Goal: Transaction & Acquisition: Subscribe to service/newsletter

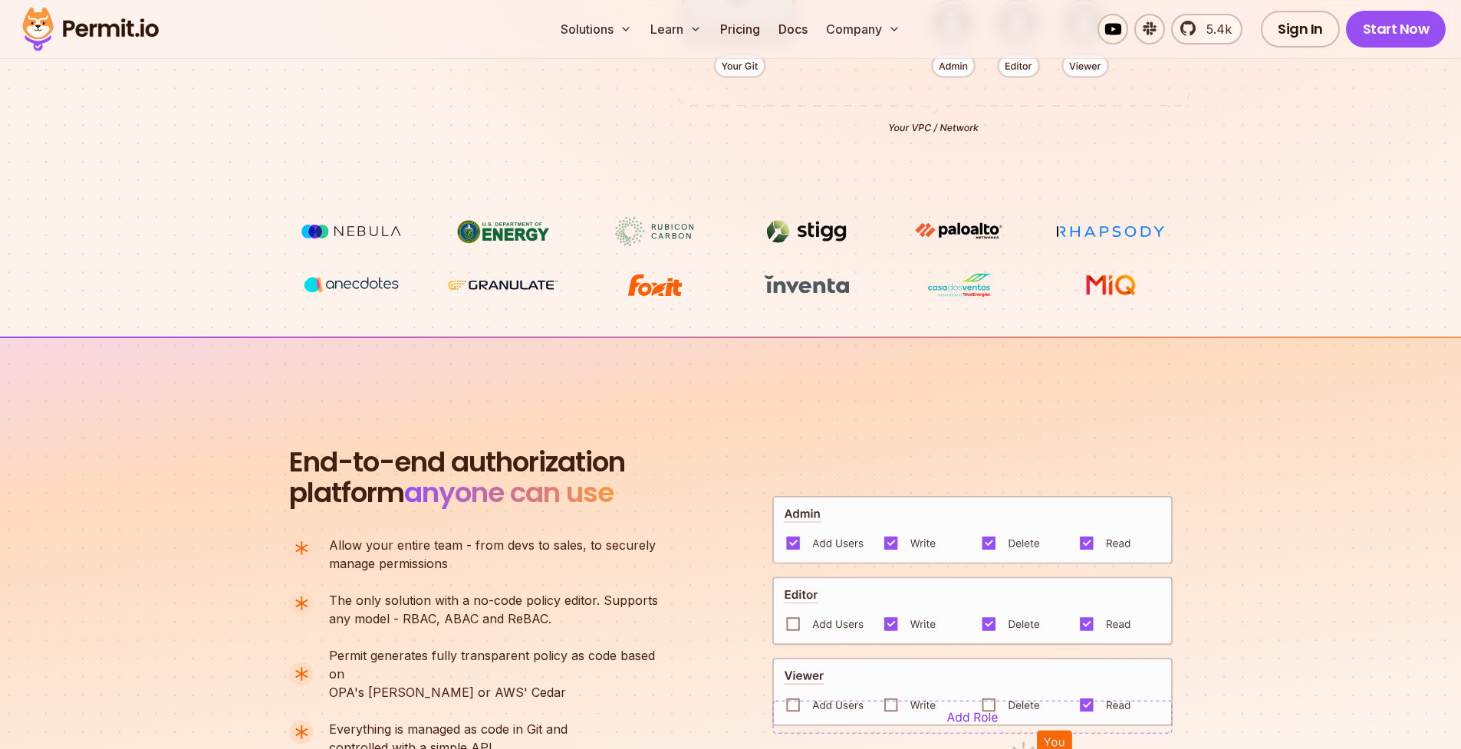
scroll to position [856, 0]
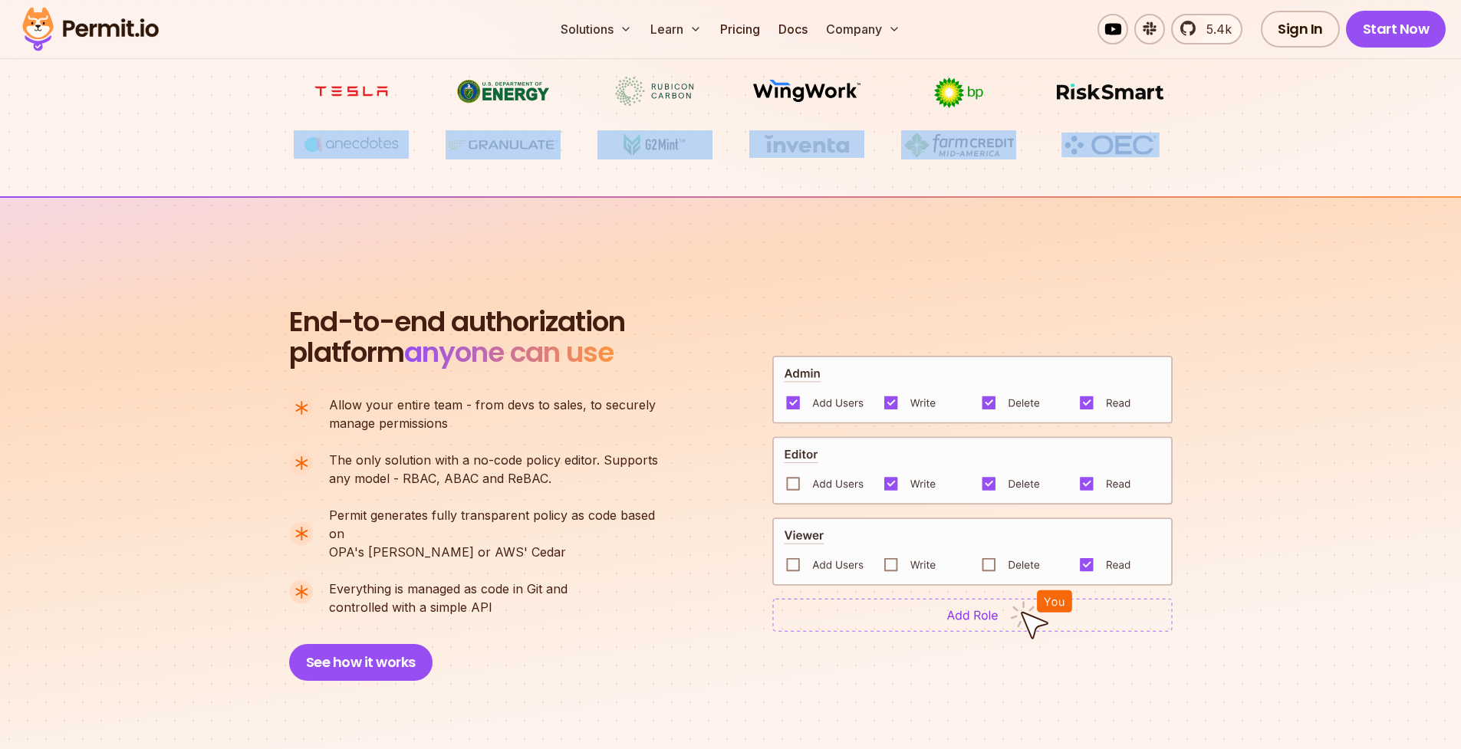
drag, startPoint x: 453, startPoint y: 144, endPoint x: 417, endPoint y: 180, distance: 51.0
drag, startPoint x: 816, startPoint y: 183, endPoint x: 265, endPoint y: 143, distance: 552.9
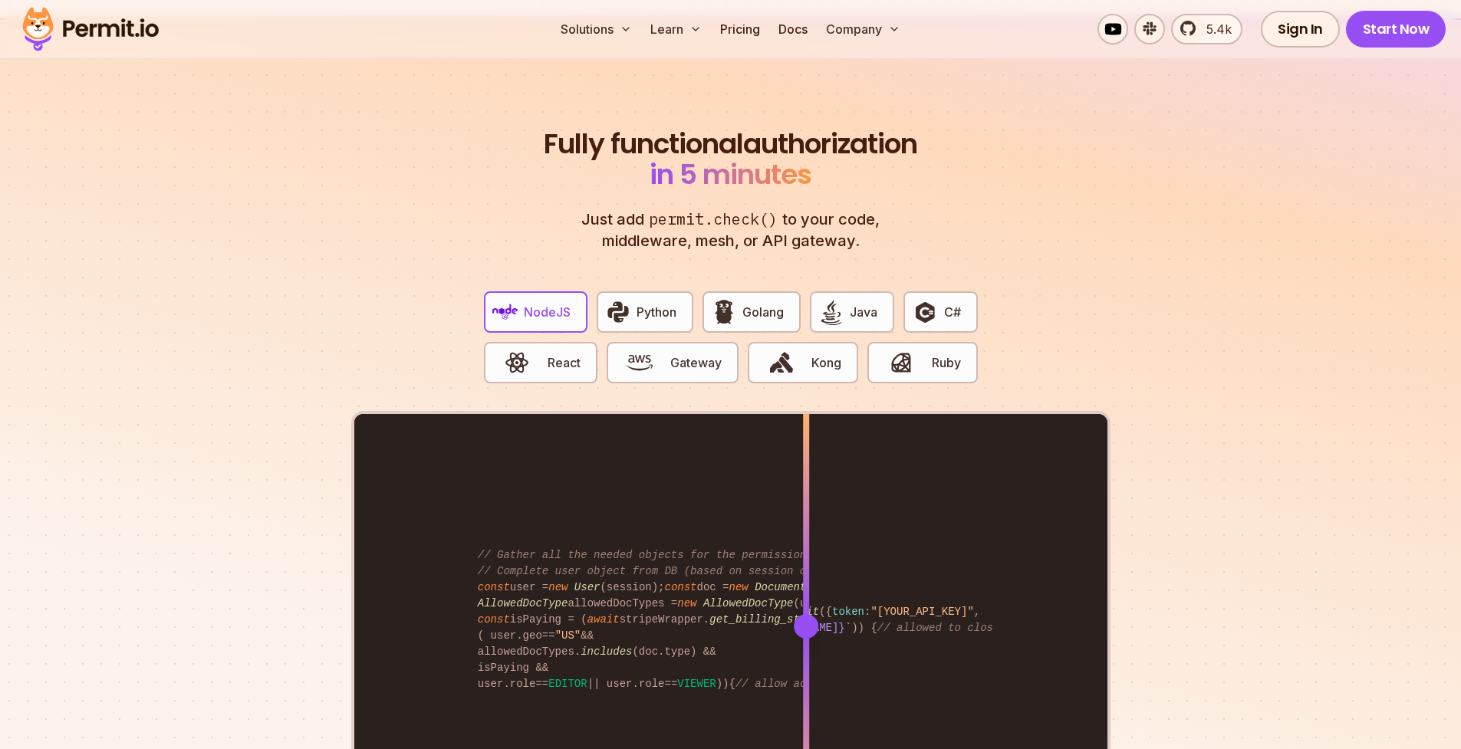
scroll to position [3117, 0]
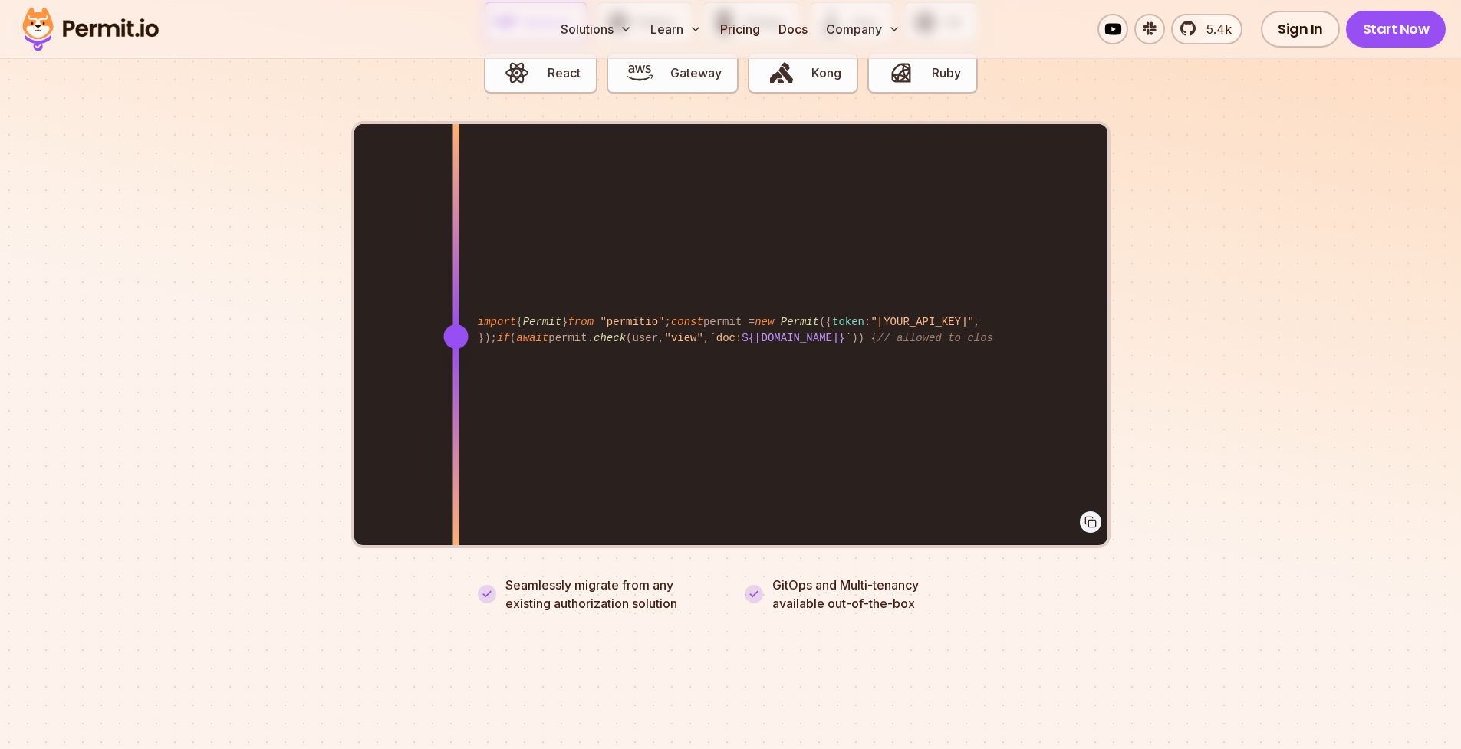
drag, startPoint x: 802, startPoint y: 317, endPoint x: 456, endPoint y: 380, distance: 352.3
click at [456, 380] on div at bounding box center [455, 335] width 6 height 423
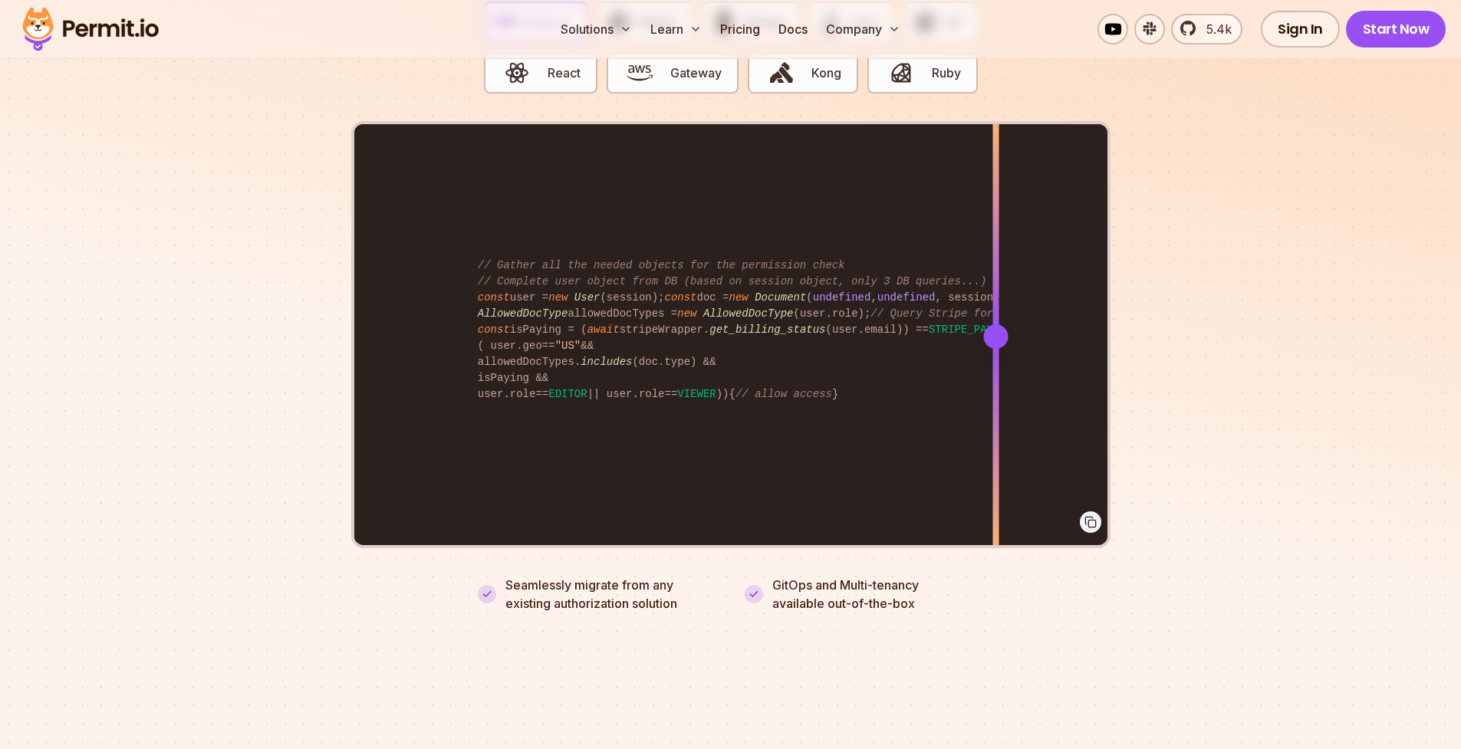
drag, startPoint x: 456, startPoint y: 380, endPoint x: 995, endPoint y: 332, distance: 542.0
click at [995, 337] on div at bounding box center [995, 443] width 6 height 212
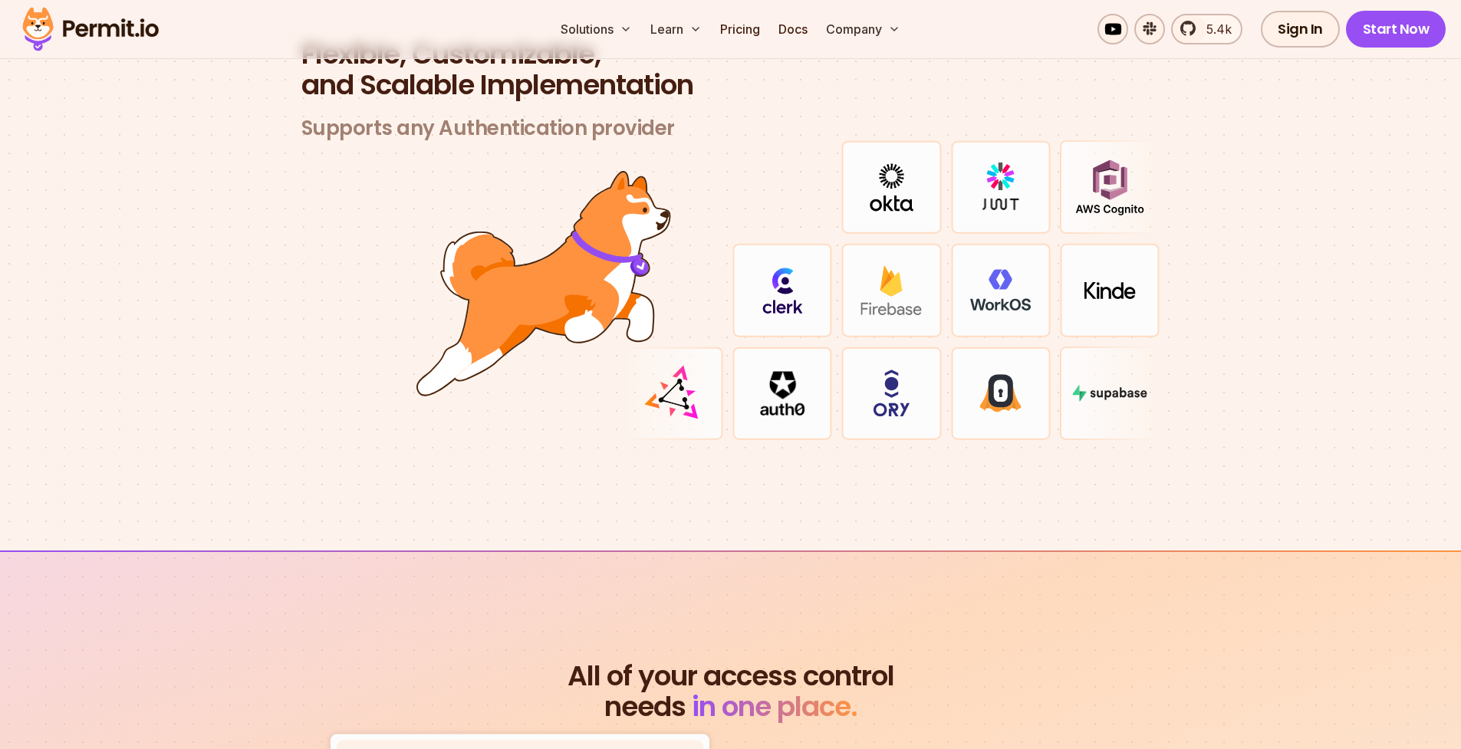
scroll to position [4660, 0]
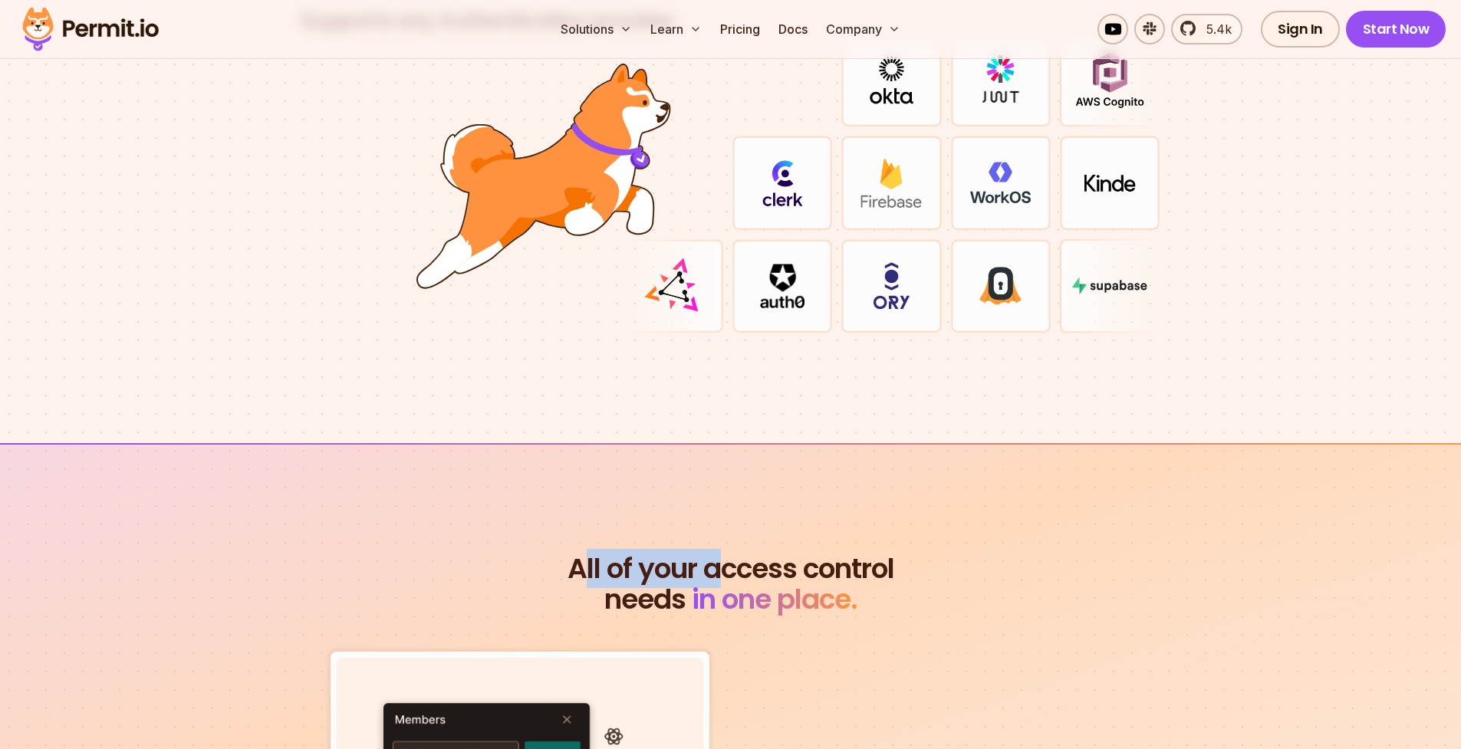
drag, startPoint x: 614, startPoint y: 553, endPoint x: 732, endPoint y: 544, distance: 117.7
click at [732, 554] on span "All of your access control" at bounding box center [731, 569] width 884 height 31
click at [735, 554] on span "All of your access control" at bounding box center [731, 569] width 884 height 31
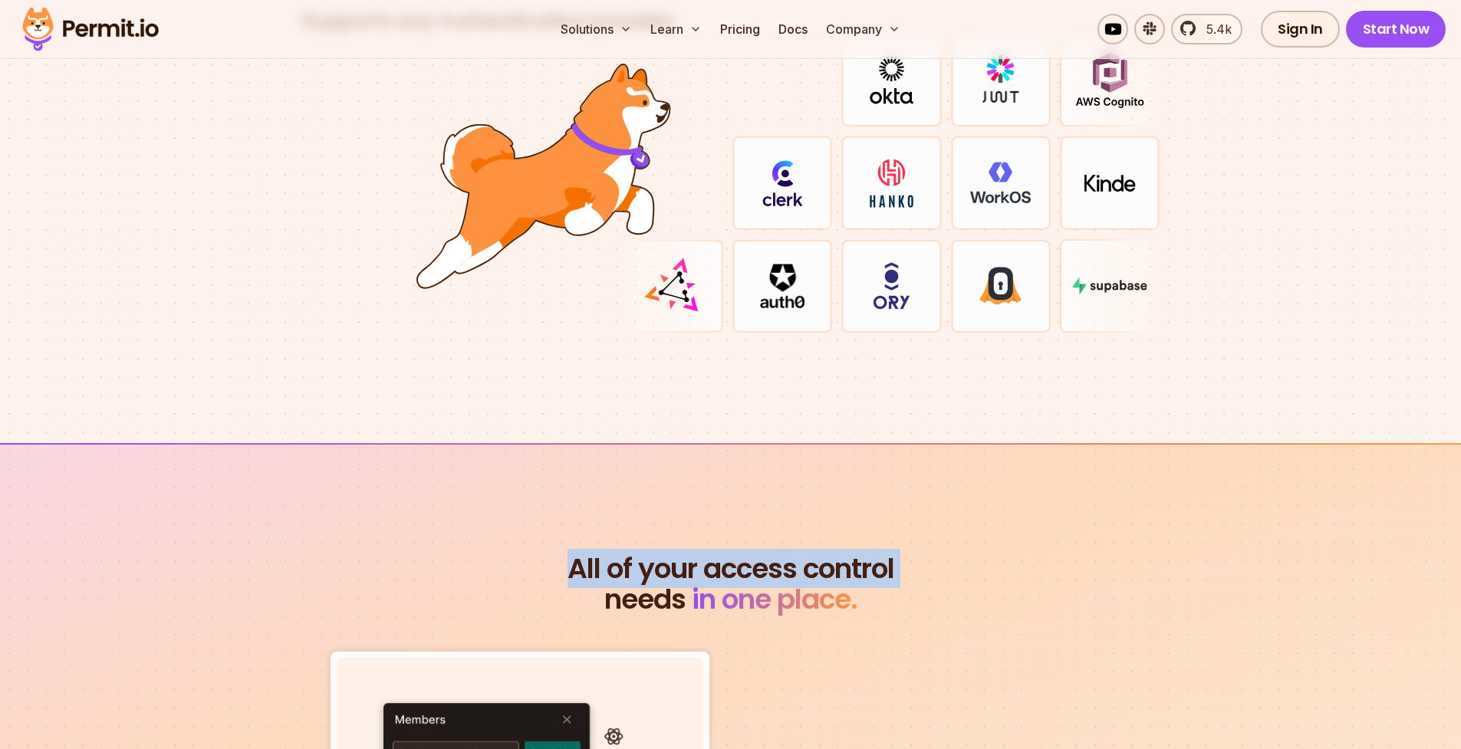
click at [672, 554] on span "All of your access control" at bounding box center [731, 569] width 884 height 31
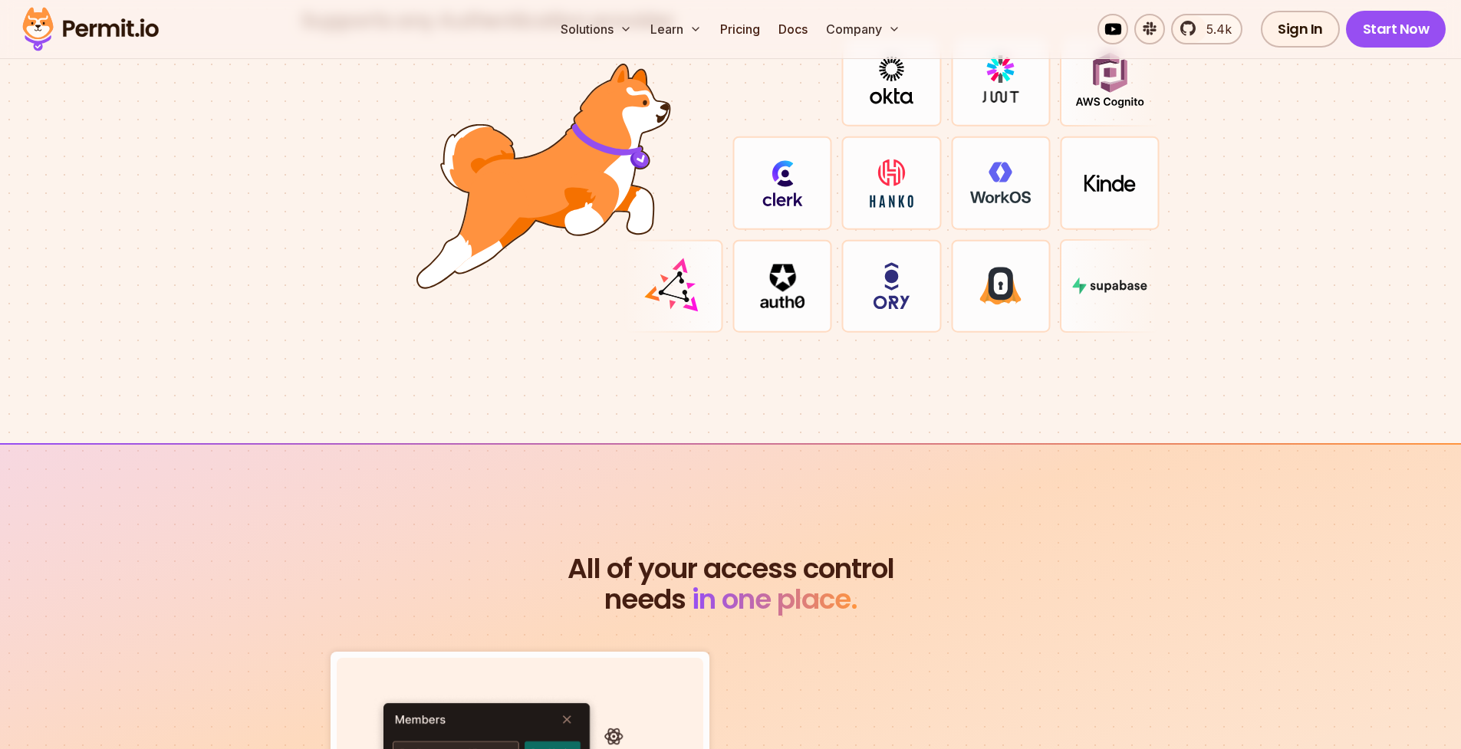
click at [672, 554] on span "All of your access control" at bounding box center [731, 569] width 884 height 31
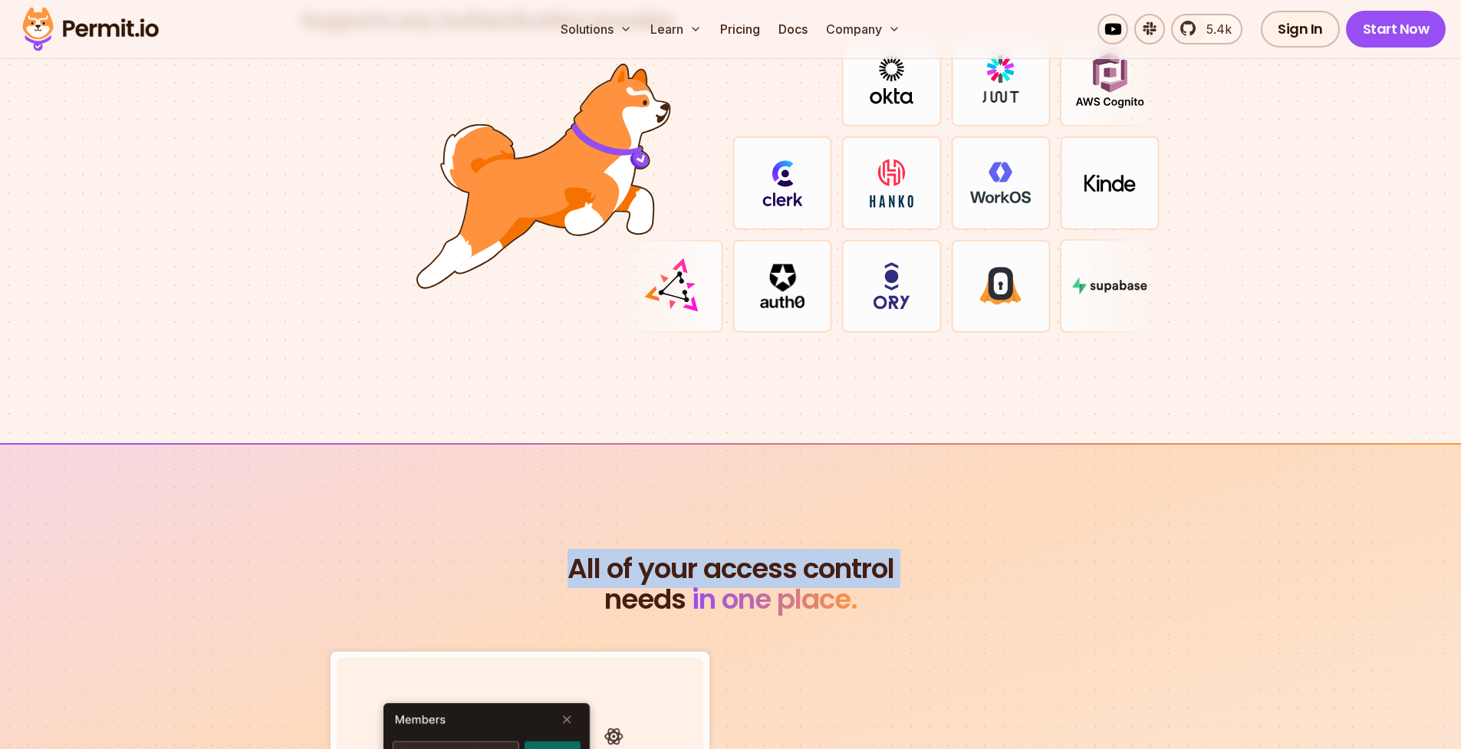
click at [672, 554] on span "All of your access control" at bounding box center [731, 569] width 884 height 31
click at [703, 554] on span "All of your access control" at bounding box center [731, 569] width 884 height 31
drag, startPoint x: 703, startPoint y: 545, endPoint x: 560, endPoint y: 548, distance: 142.7
click at [560, 554] on span "All of your access control" at bounding box center [731, 569] width 884 height 31
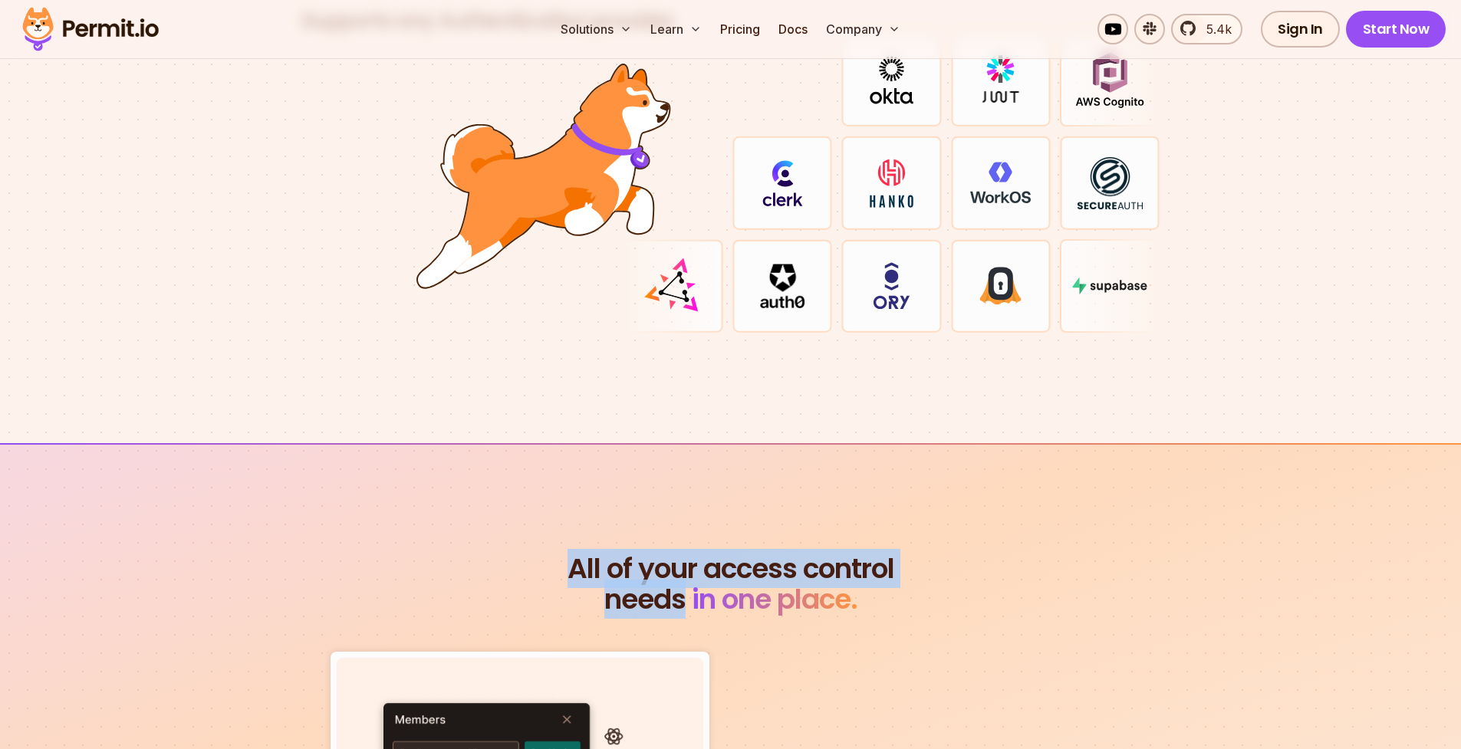
drag, startPoint x: 560, startPoint y: 548, endPoint x: 612, endPoint y: 581, distance: 61.7
click at [612, 581] on h2 "All of your access control needs in one place." at bounding box center [731, 584] width 884 height 61
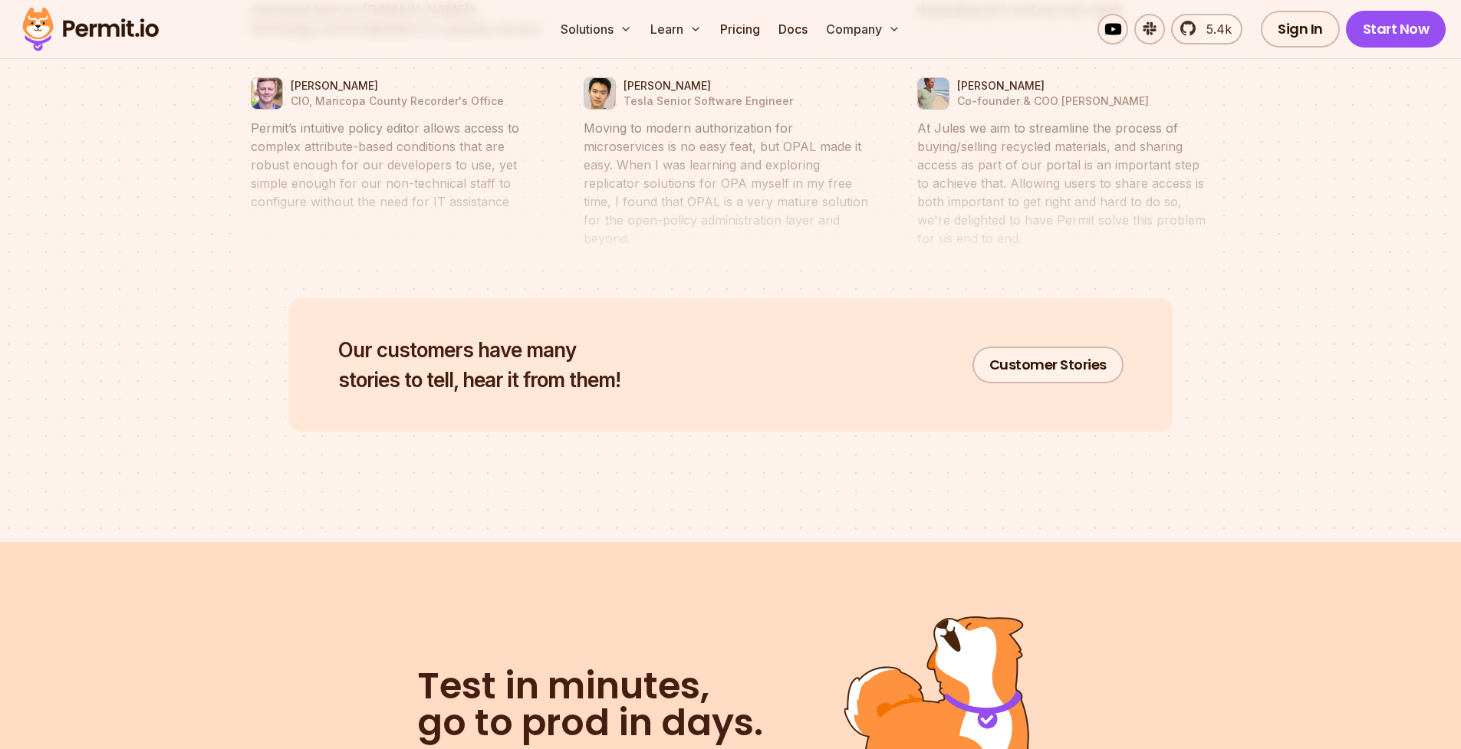
scroll to position [7553, 0]
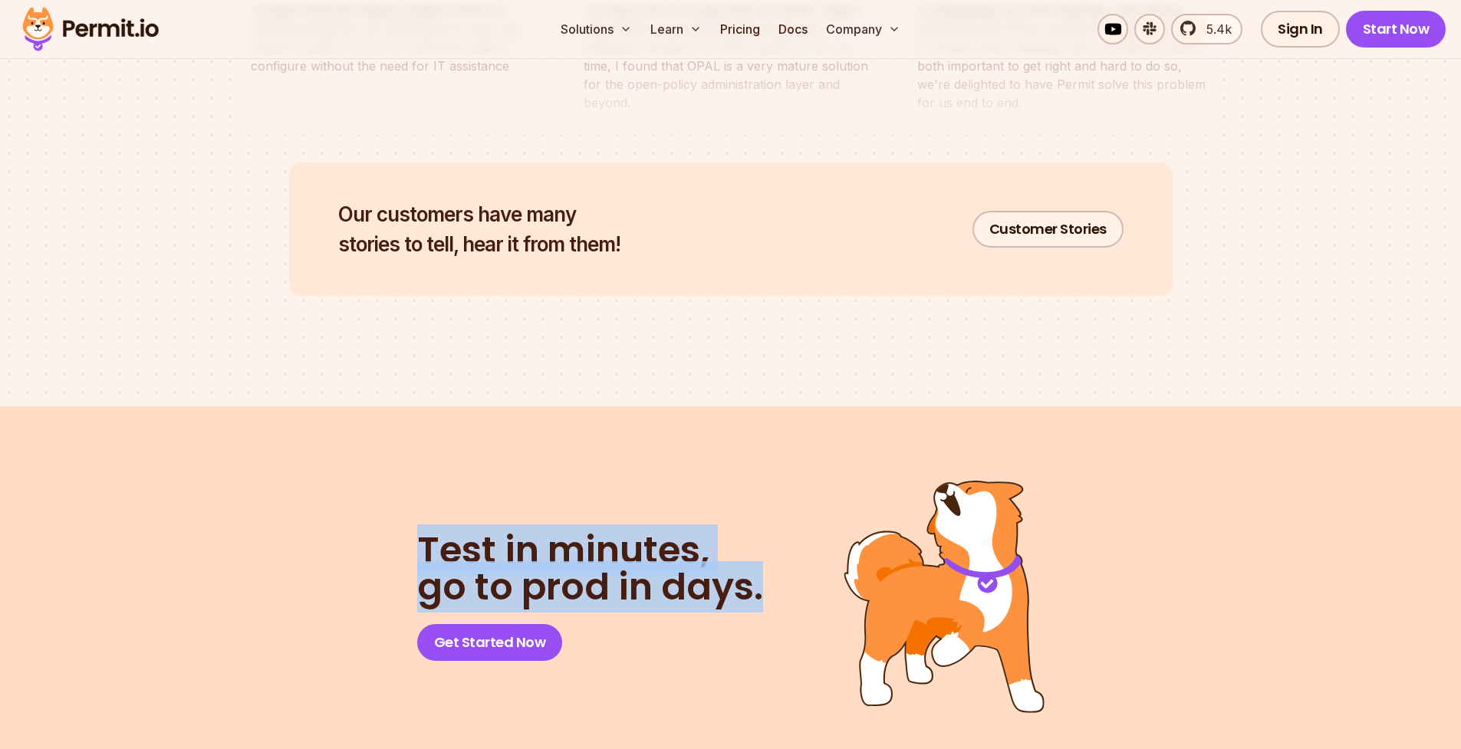
drag, startPoint x: 637, startPoint y: 531, endPoint x: 561, endPoint y: 595, distance: 99.1
click at [561, 595] on div "Test in minutes, go to prod in days. Get Started Now" at bounding box center [731, 596] width 884 height 233
click at [620, 568] on h2 "Test in minutes, go to prod in days." at bounding box center [590, 569] width 346 height 74
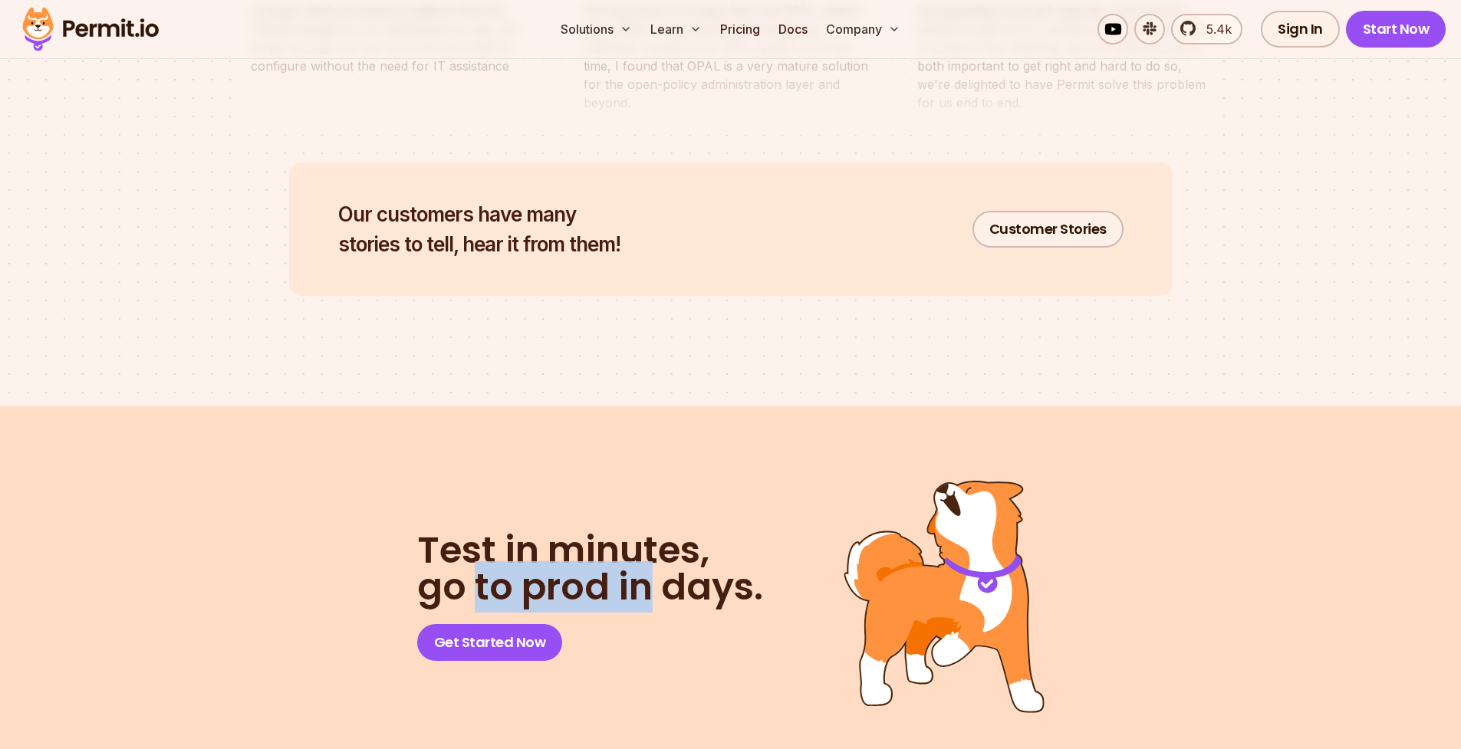
drag, startPoint x: 620, startPoint y: 568, endPoint x: 482, endPoint y: 546, distance: 139.8
click at [482, 546] on h2 "Test in minutes, go to prod in days." at bounding box center [590, 569] width 346 height 74
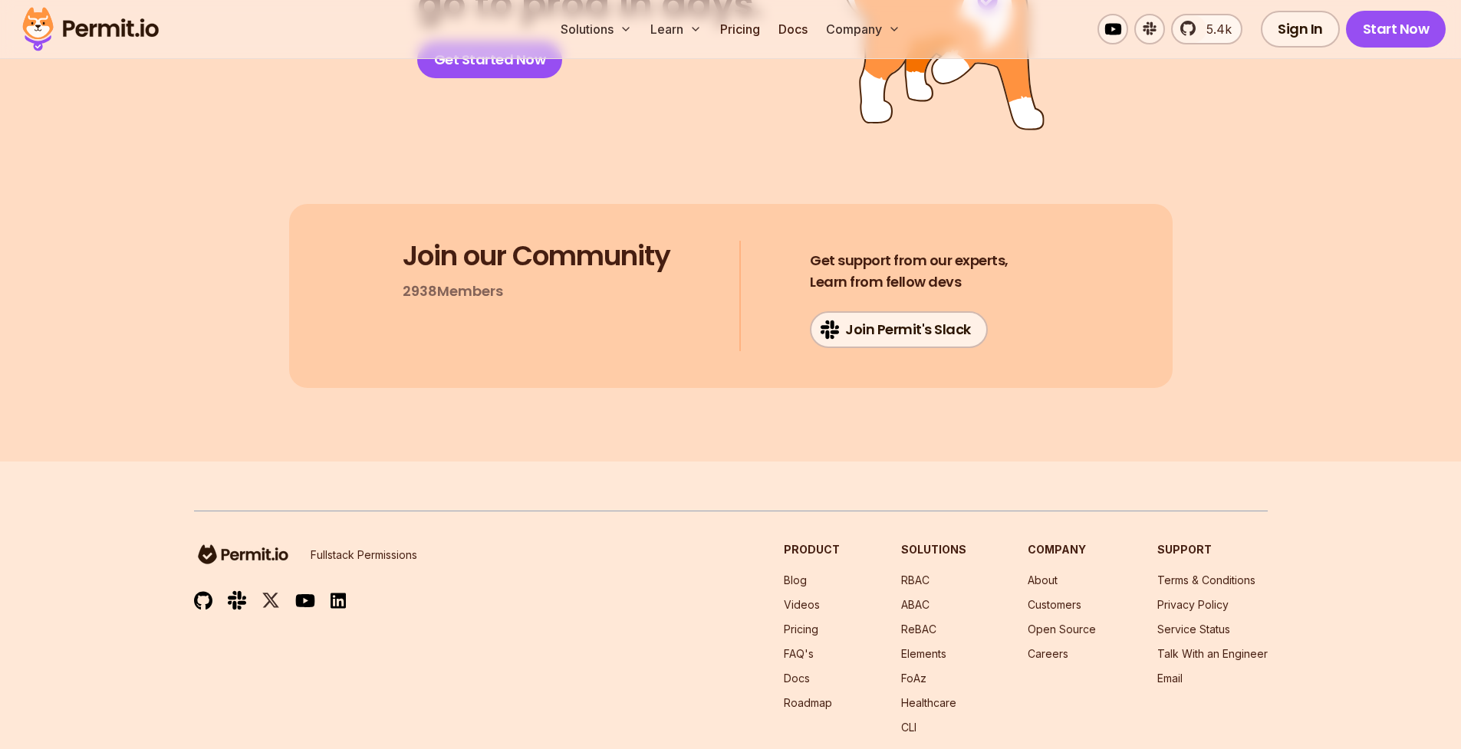
scroll to position [7533, 0]
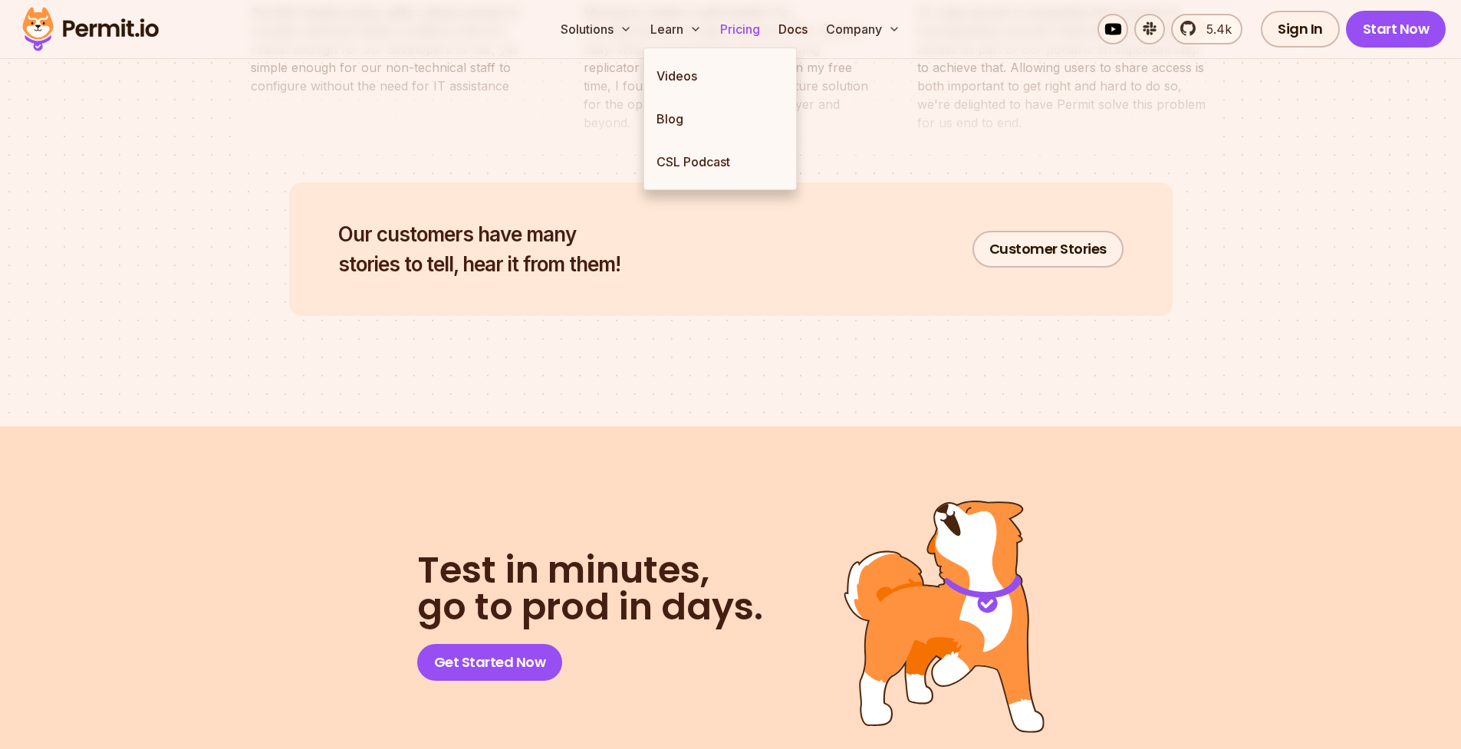
click at [732, 35] on link "Pricing" at bounding box center [740, 29] width 52 height 31
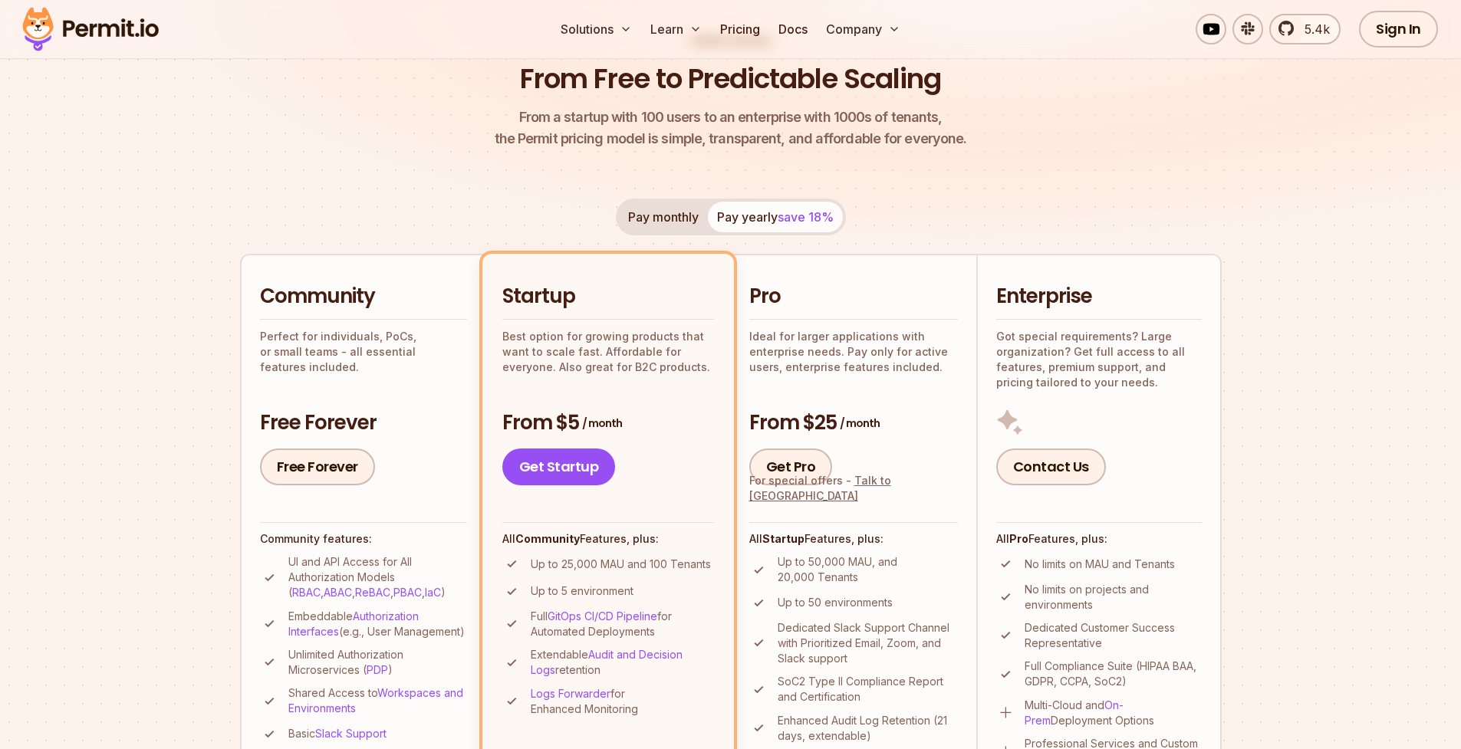
scroll to position [290, 0]
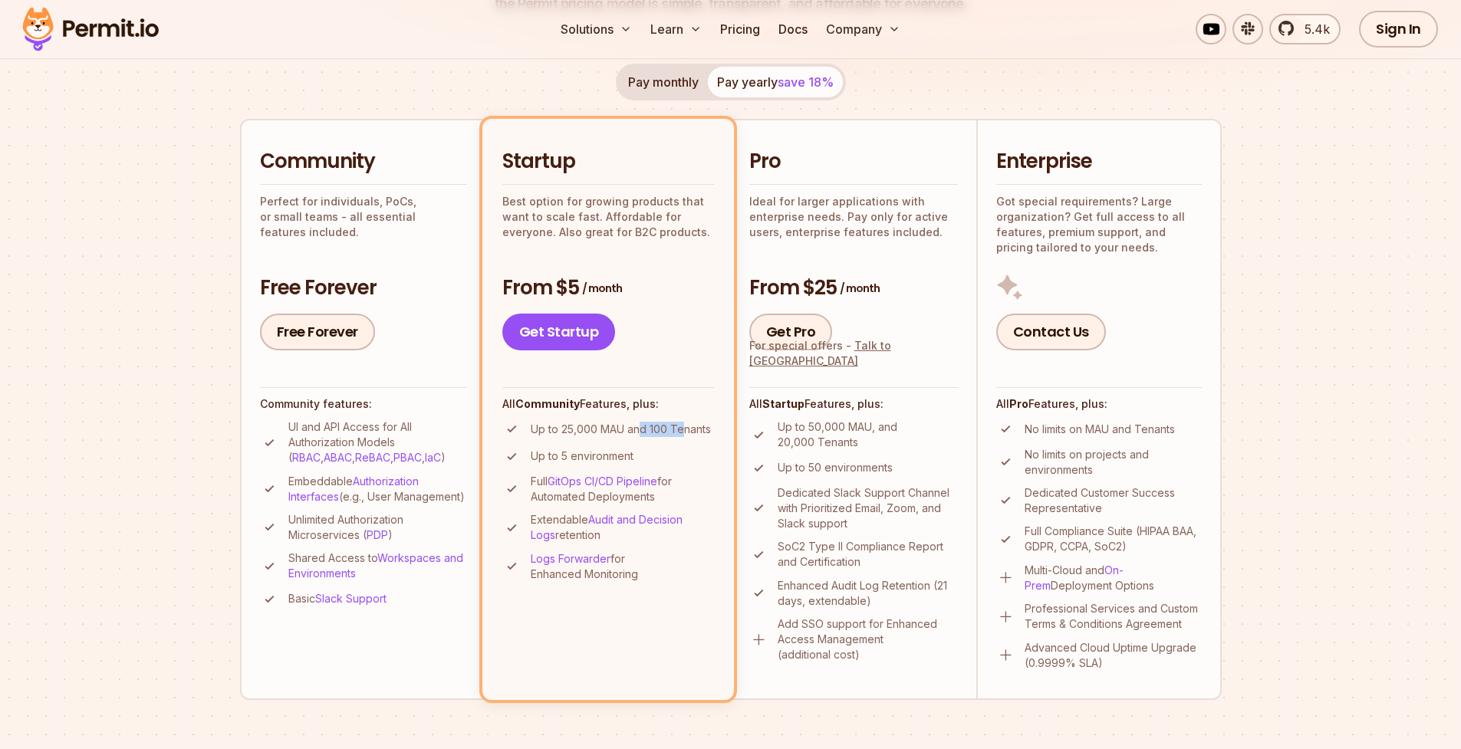
drag, startPoint x: 640, startPoint y: 426, endPoint x: 685, endPoint y: 426, distance: 44.5
click at [685, 426] on p "Up to 25,000 MAU and 100 Tenants" at bounding box center [621, 429] width 180 height 15
drag, startPoint x: 685, startPoint y: 426, endPoint x: 600, endPoint y: 423, distance: 85.2
click at [600, 423] on p "Up to 25,000 MAU and 100 Tenants" at bounding box center [621, 429] width 180 height 15
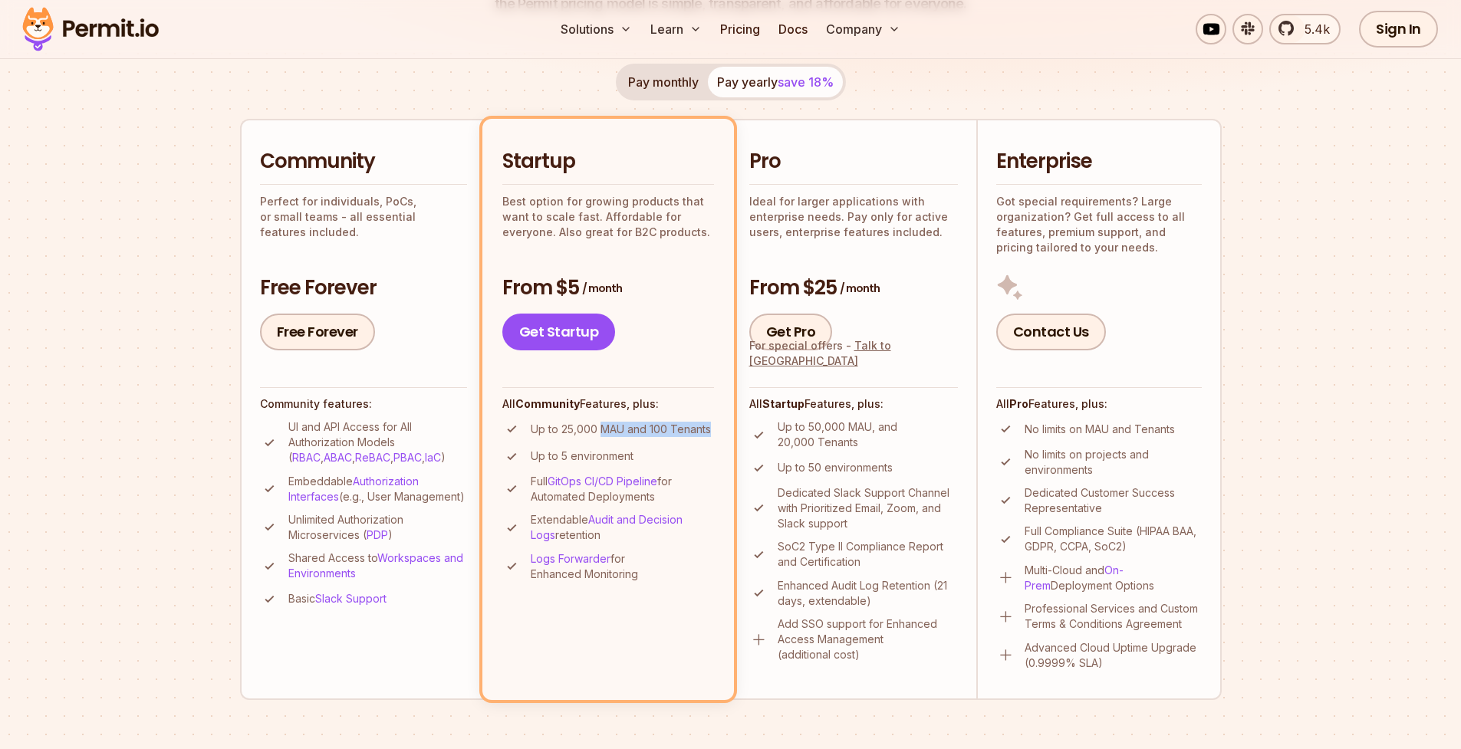
click at [600, 423] on p "Up to 25,000 MAU and 100 Tenants" at bounding box center [621, 429] width 180 height 15
drag, startPoint x: 600, startPoint y: 423, endPoint x: 652, endPoint y: 435, distance: 53.4
click at [652, 435] on p "Up to 25,000 MAU and 100 Tenants" at bounding box center [621, 429] width 180 height 15
click at [656, 435] on p "Up to 25,000 MAU and 100 Tenants" at bounding box center [621, 429] width 180 height 15
drag, startPoint x: 656, startPoint y: 435, endPoint x: 698, endPoint y: 436, distance: 42.2
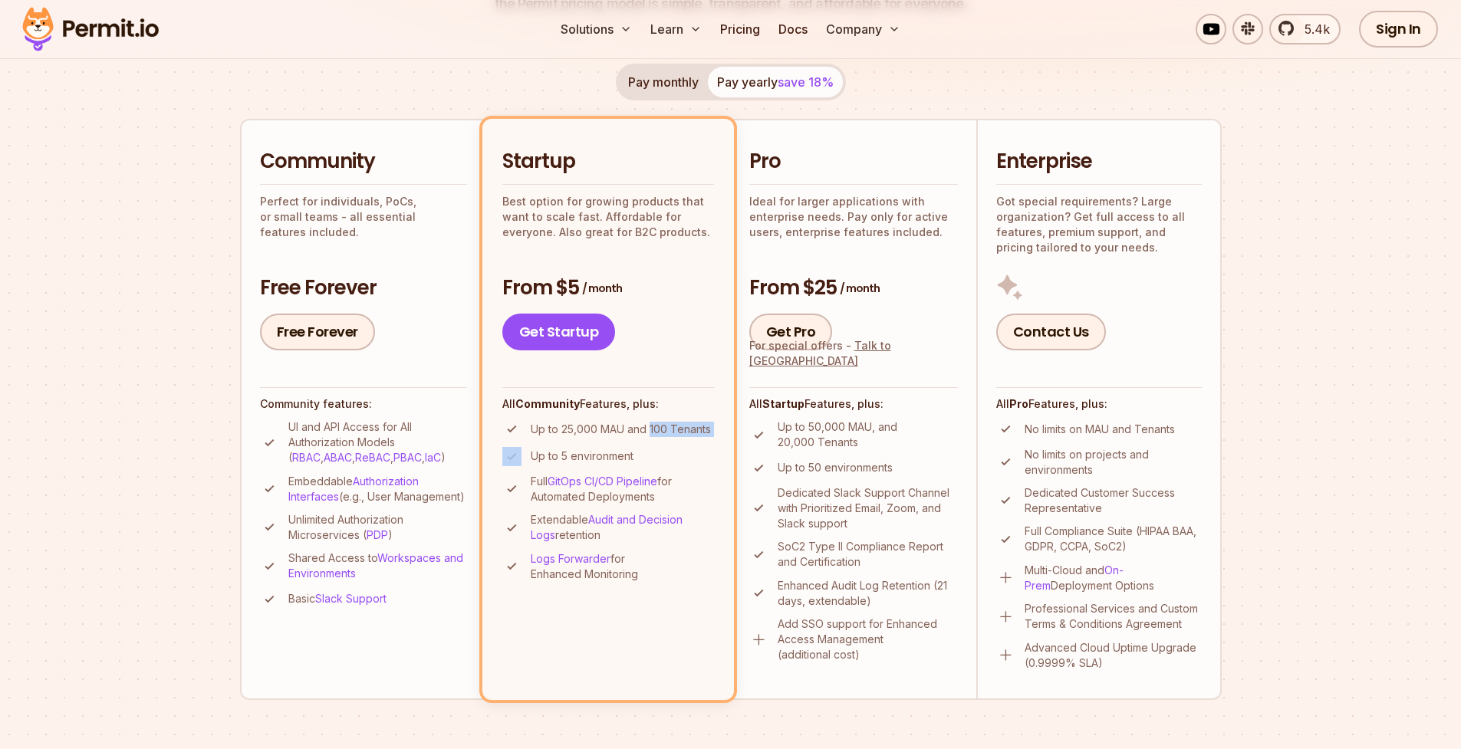
click at [697, 436] on p "Up to 25,000 MAU and 100 Tenants" at bounding box center [621, 429] width 180 height 15
click at [698, 436] on p "Up to 25,000 MAU and 100 Tenants" at bounding box center [621, 429] width 180 height 15
click at [691, 433] on p "Up to 25,000 MAU and 100 Tenants" at bounding box center [621, 429] width 180 height 15
click at [693, 432] on p "Up to 25,000 MAU and 100 Tenants" at bounding box center [621, 429] width 180 height 15
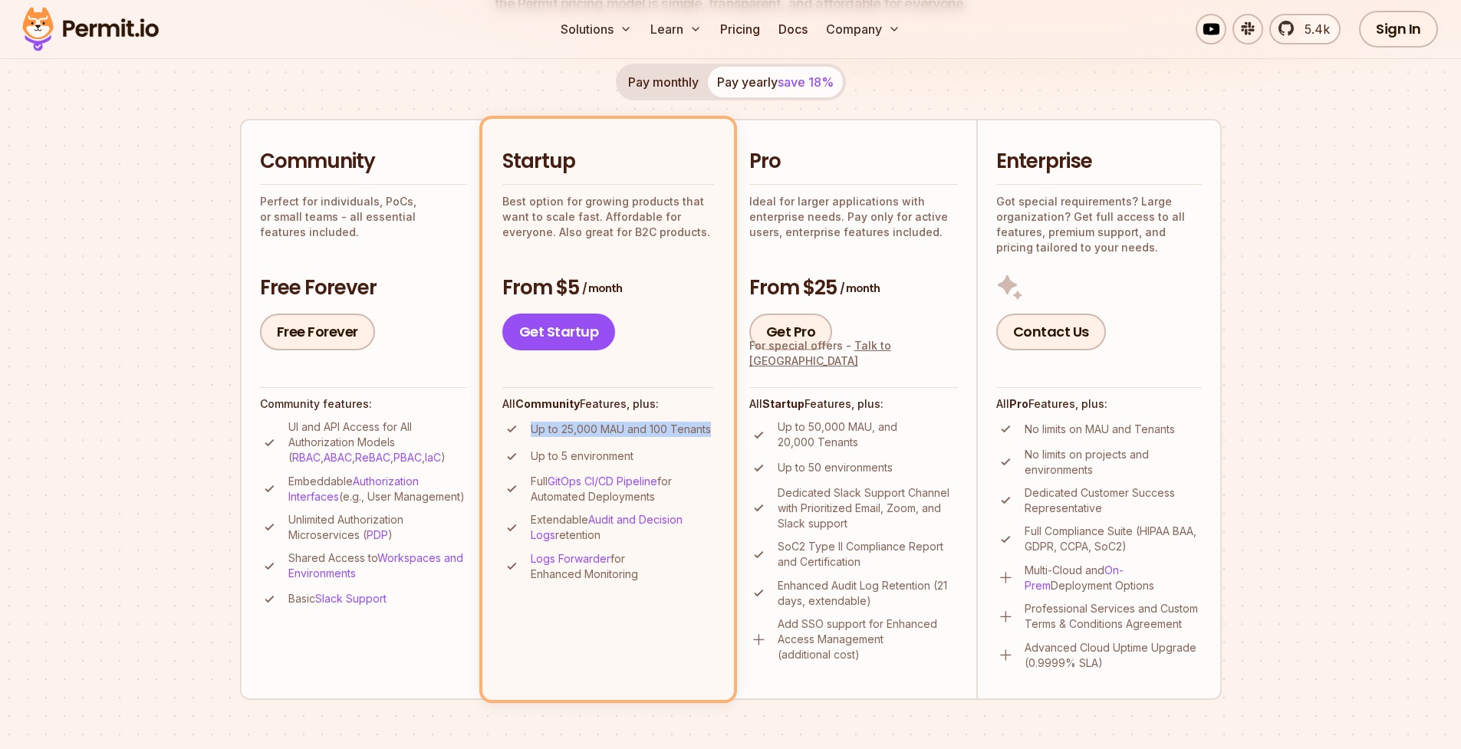
drag, startPoint x: 693, startPoint y: 432, endPoint x: 529, endPoint y: 425, distance: 164.3
click at [529, 425] on li "Up to 25,000 MAU and 100 Tenants" at bounding box center [608, 429] width 212 height 19
drag, startPoint x: 529, startPoint y: 425, endPoint x: 535, endPoint y: 464, distance: 39.6
click at [535, 464] on ul "Up to 25,000 MAU and 100 Tenants Up to 5 environment Full GitOps CI/CD Pipeline…" at bounding box center [608, 501] width 212 height 163
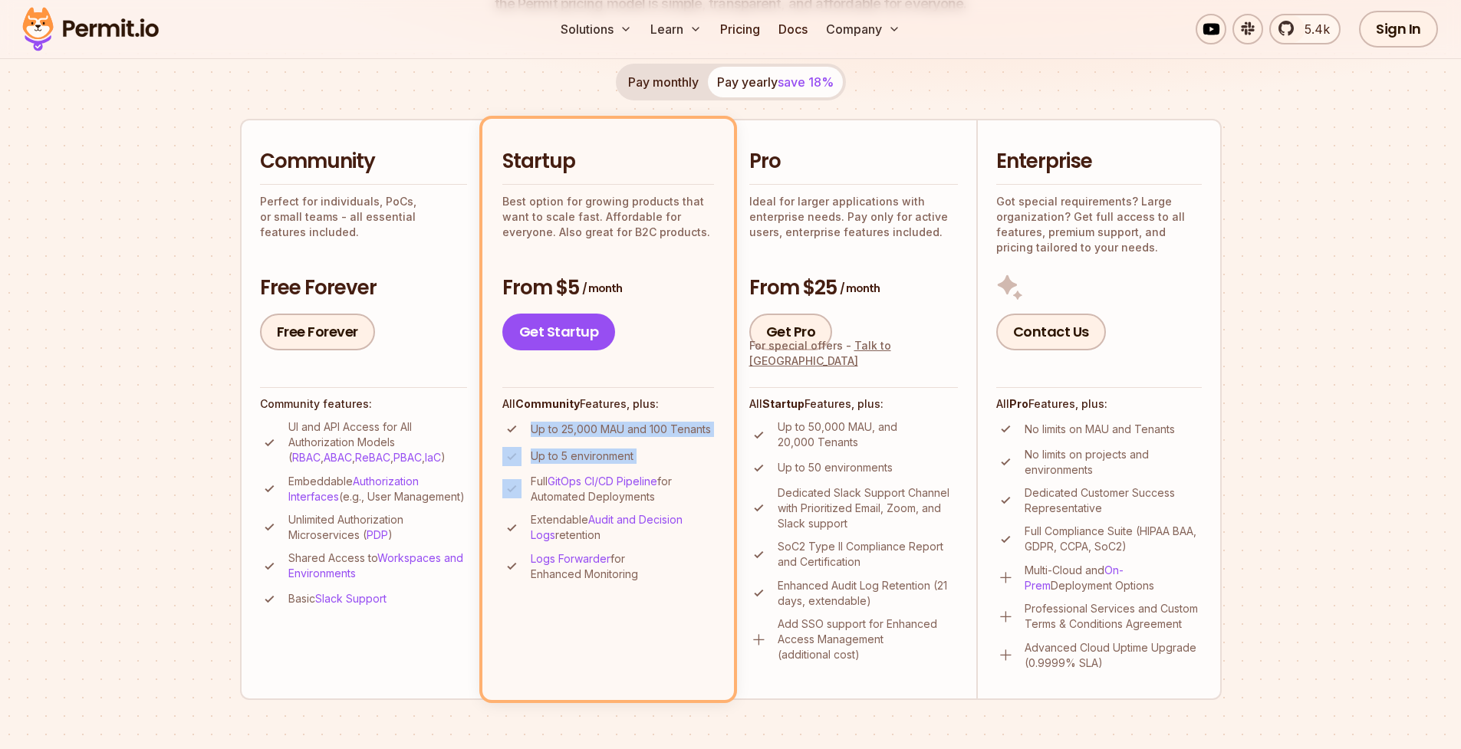
click at [535, 464] on li "Up to 5 environment" at bounding box center [608, 456] width 212 height 19
drag, startPoint x: 535, startPoint y: 464, endPoint x: 584, endPoint y: 466, distance: 48.4
click at [581, 466] on ul "Up to 25,000 MAU and 100 Tenants Up to 5 environment Full GitOps CI/CD Pipeline…" at bounding box center [608, 501] width 212 height 163
click at [584, 466] on ul "Up to 25,000 MAU and 100 Tenants Up to 5 environment Full GitOps CI/CD Pipeline…" at bounding box center [608, 501] width 212 height 163
click at [598, 458] on p "Up to 5 environment" at bounding box center [582, 456] width 103 height 15
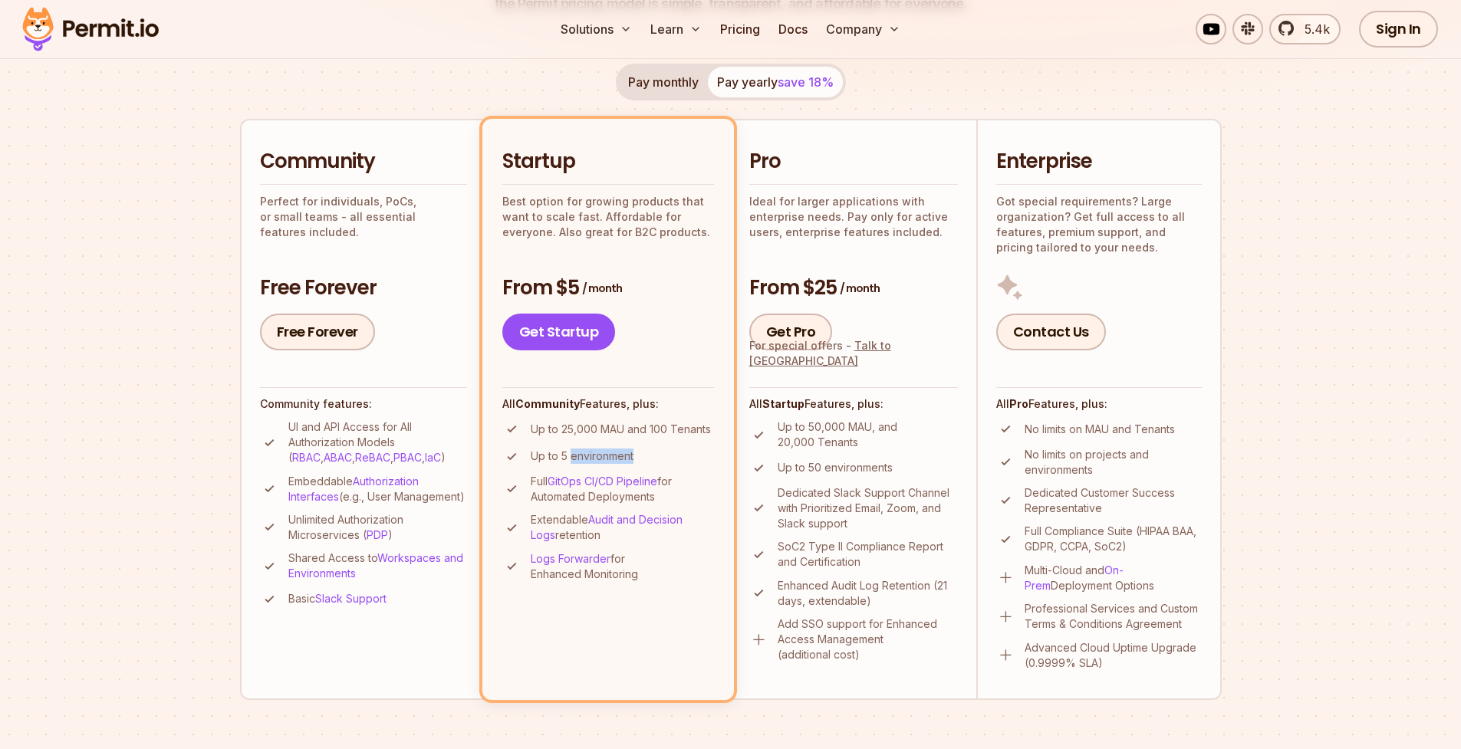
click at [598, 458] on p "Up to 5 environment" at bounding box center [582, 456] width 103 height 15
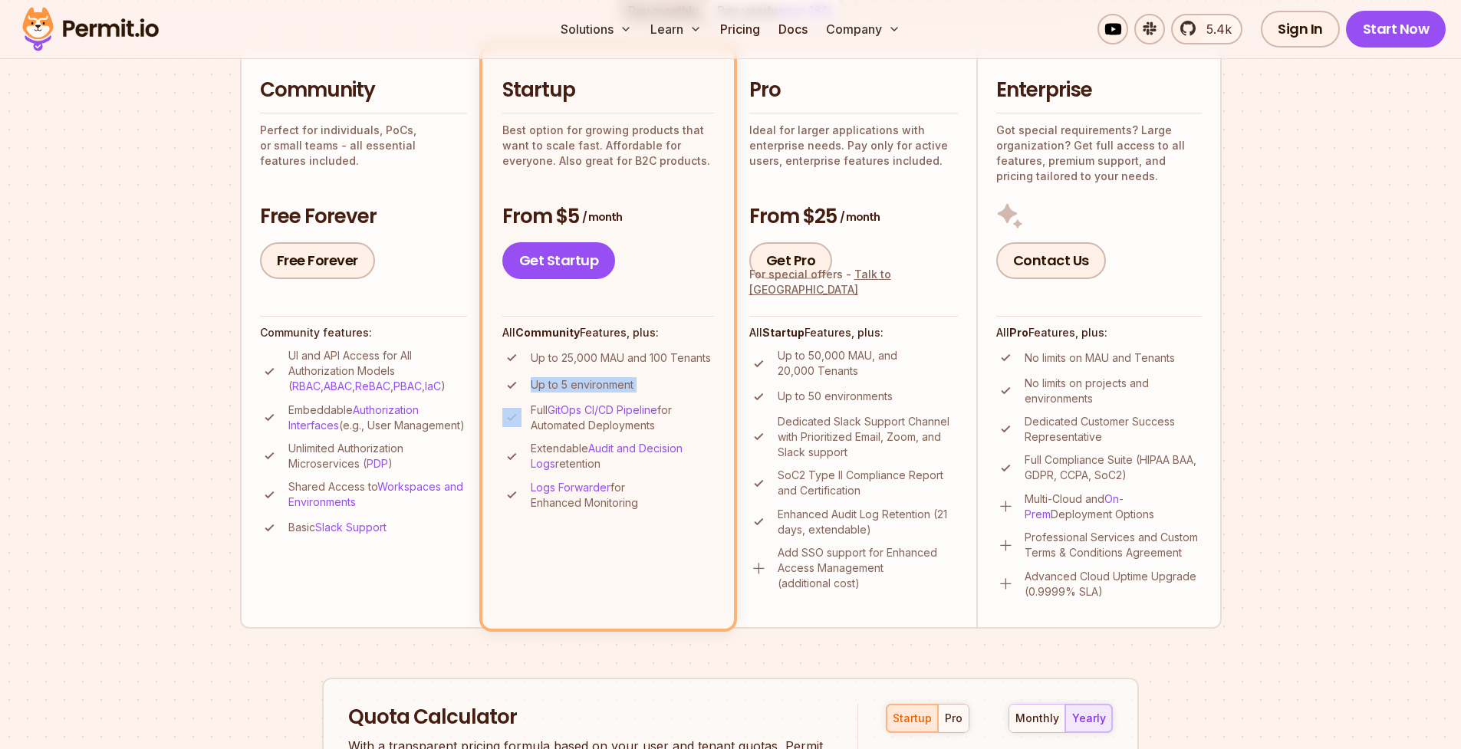
scroll to position [364, 0]
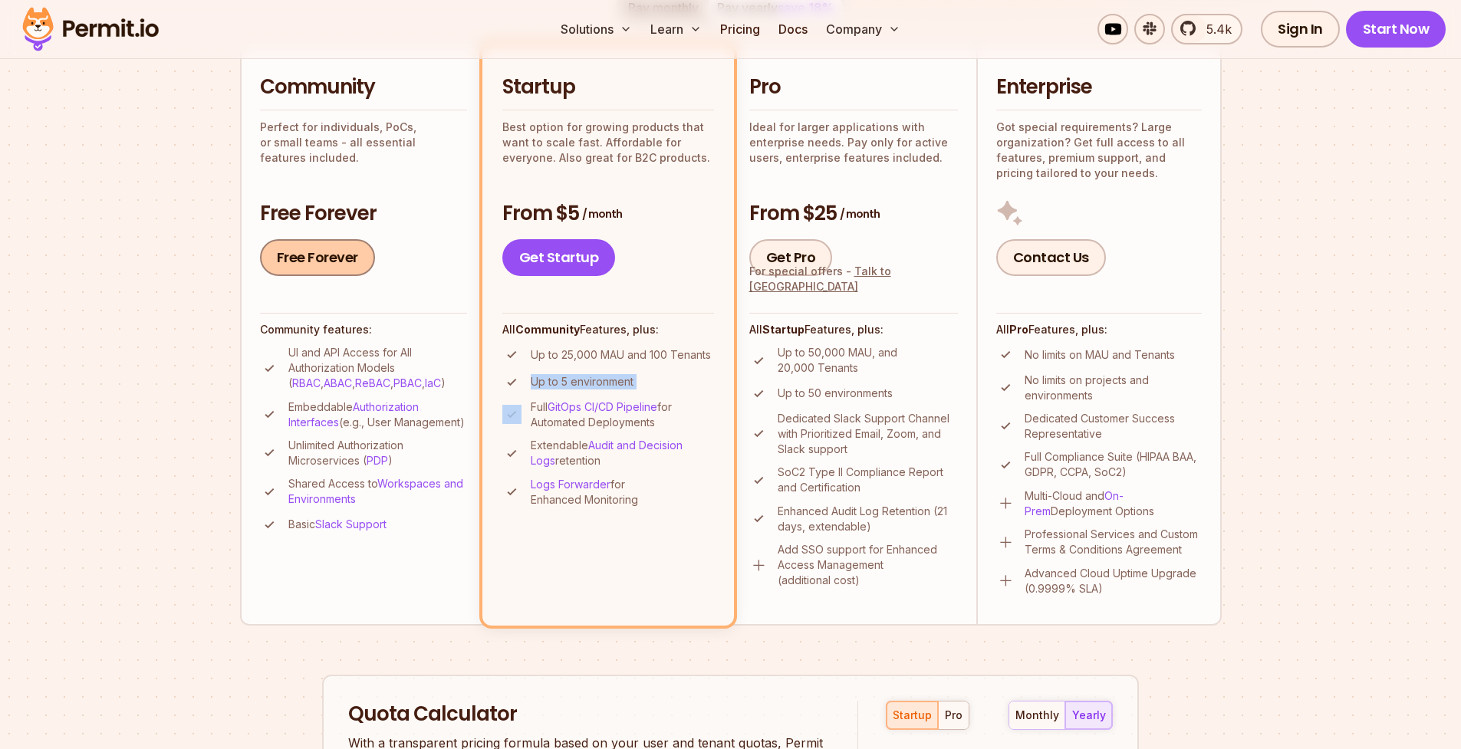
click at [311, 258] on link "Free Forever" at bounding box center [317, 257] width 115 height 37
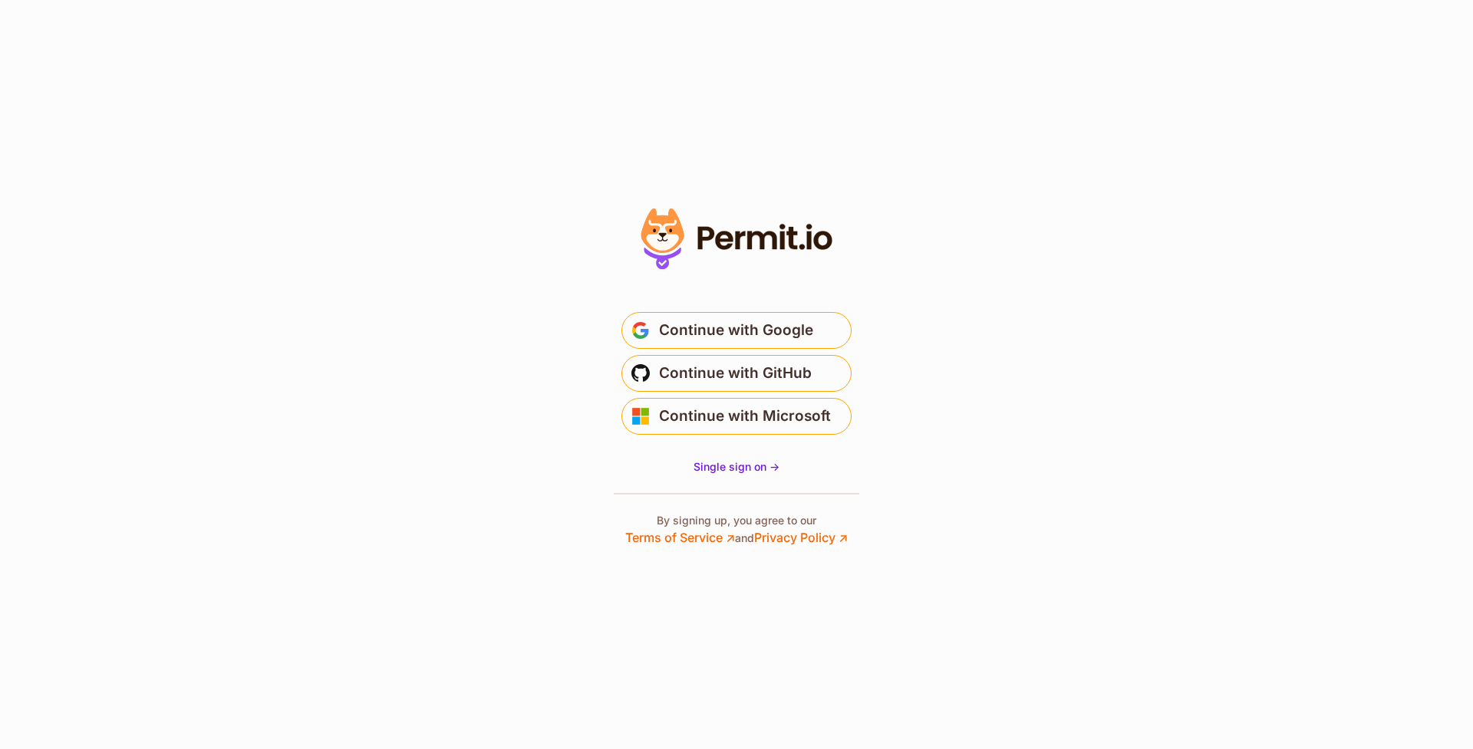
click at [736, 233] on icon at bounding box center [740, 240] width 10 height 18
